Goal: Task Accomplishment & Management: Complete application form

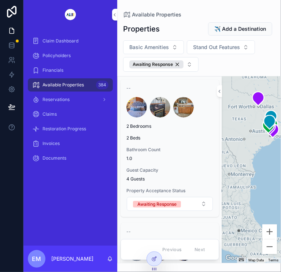
click at [78, 39] on span "Claim Dashboard" at bounding box center [60, 41] width 36 height 6
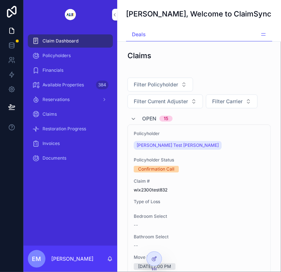
click at [159, 148] on span "[PERSON_NAME] Test [PERSON_NAME]" at bounding box center [177, 145] width 82 height 6
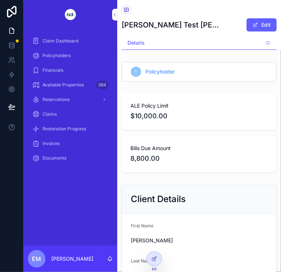
click at [0, 0] on link "Reservations" at bounding box center [0, 0] width 0 height 0
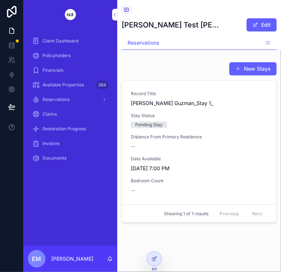
click at [55, 111] on span "Claims" at bounding box center [49, 114] width 14 height 6
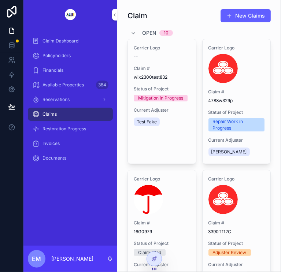
click at [73, 42] on span "Claim Dashboard" at bounding box center [60, 41] width 36 height 6
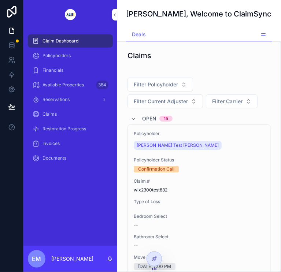
scroll to position [0, 98]
click at [0, 0] on span "New Property" at bounding box center [0, 0] width 0 height 0
